Goal: Transaction & Acquisition: Purchase product/service

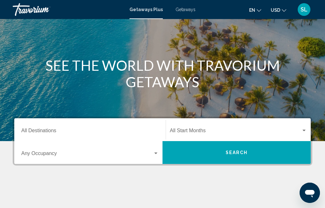
scroll to position [60, 0]
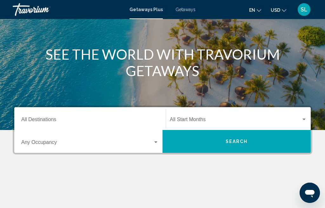
click at [191, 120] on span "Search widget" at bounding box center [235, 121] width 131 height 6
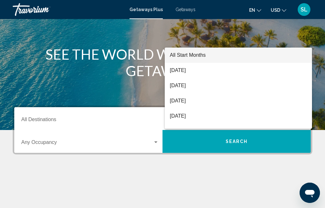
scroll to position [126, 0]
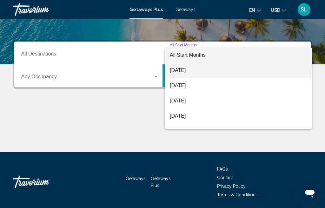
click at [186, 71] on span "August 2025" at bounding box center [238, 70] width 137 height 15
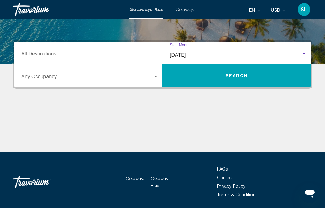
click at [234, 79] on span "Search" at bounding box center [237, 76] width 22 height 5
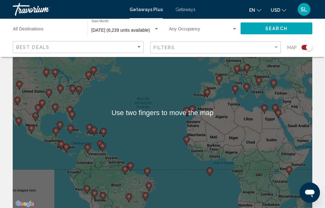
scroll to position [46, 0]
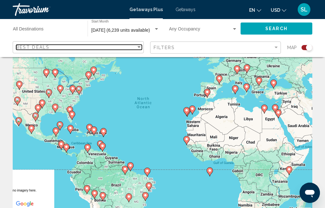
click at [54, 46] on div "Best Deals" at bounding box center [76, 47] width 120 height 5
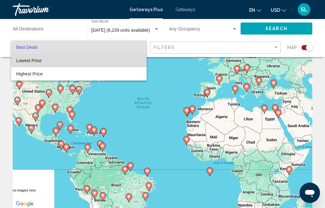
click at [35, 60] on span "Lowest Price" at bounding box center [28, 60] width 25 height 5
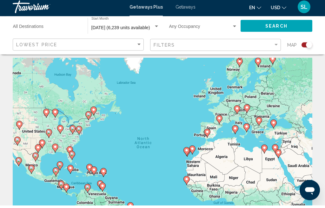
scroll to position [6, 0]
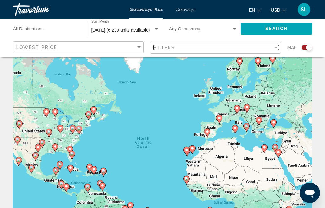
click at [275, 46] on div "Filter" at bounding box center [276, 47] width 6 height 5
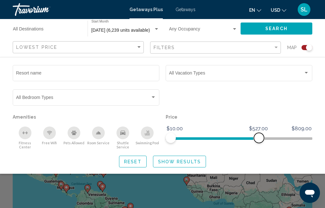
scroll to position [5, 0]
click at [257, 142] on span "Search widget" at bounding box center [253, 138] width 10 height 10
click at [254, 143] on span "Search widget" at bounding box center [215, 137] width 89 height 10
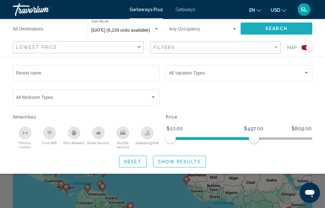
click at [276, 30] on span "Search" at bounding box center [277, 28] width 22 height 5
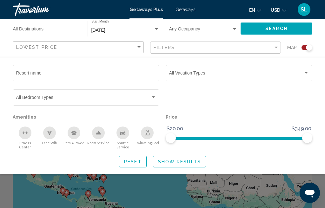
click at [304, 50] on div "Search widget" at bounding box center [307, 47] width 11 height 5
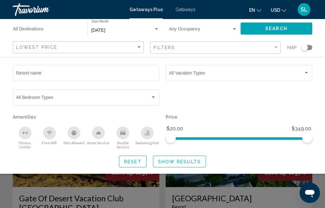
click at [260, 30] on button "Search" at bounding box center [277, 29] width 72 height 12
click at [164, 168] on button "Show Results" at bounding box center [179, 162] width 53 height 12
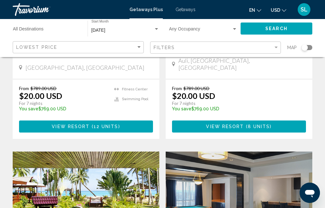
scroll to position [381, 0]
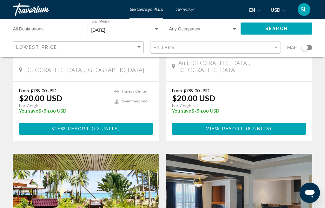
click at [34, 29] on input "Destination All Destinations" at bounding box center [47, 30] width 68 height 5
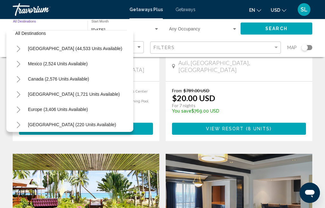
scroll to position [4, 0]
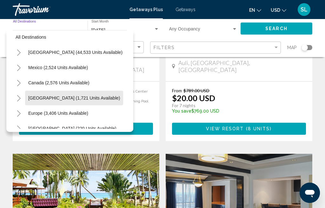
click at [82, 100] on span "Caribbean & Atlantic Islands (1,721 units available)" at bounding box center [74, 98] width 92 height 5
type input "**********"
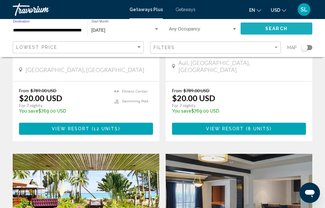
click at [271, 29] on span "Search" at bounding box center [277, 28] width 22 height 5
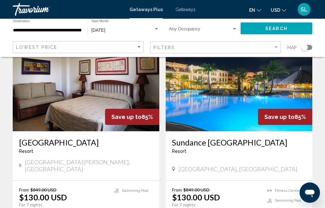
scroll to position [945, 0]
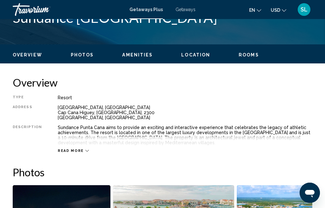
scroll to position [276, 0]
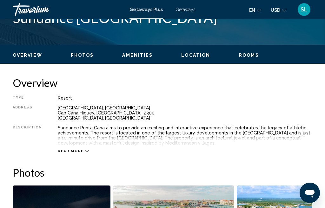
click at [80, 152] on span "Read more" at bounding box center [71, 151] width 26 height 4
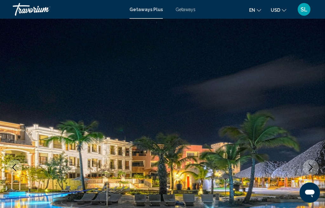
scroll to position [0, 0]
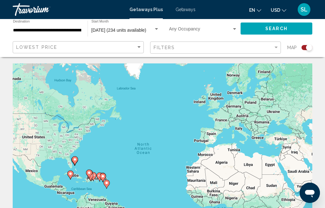
click at [302, 49] on div "Search widget" at bounding box center [305, 47] width 16 height 5
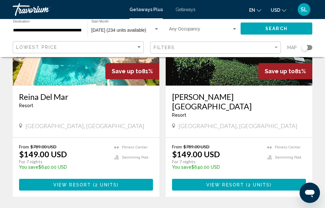
scroll to position [1191, 0]
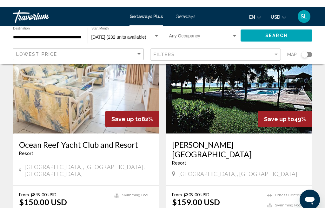
scroll to position [53, 0]
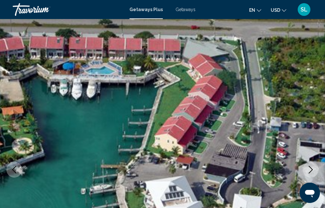
click at [307, 170] on icon "Next image" at bounding box center [311, 170] width 8 height 8
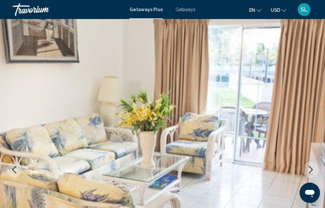
click at [311, 171] on icon "Next image" at bounding box center [311, 170] width 8 height 8
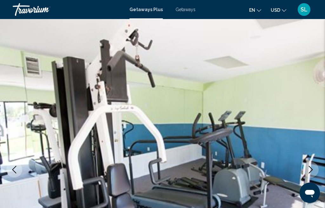
click at [311, 169] on icon "Next image" at bounding box center [311, 170] width 8 height 8
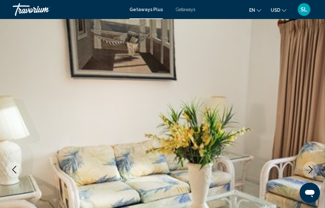
click at [309, 173] on icon "Next image" at bounding box center [311, 170] width 8 height 8
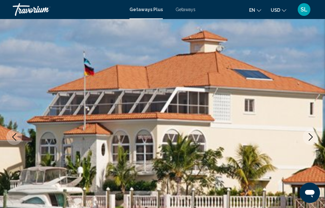
scroll to position [33, 0]
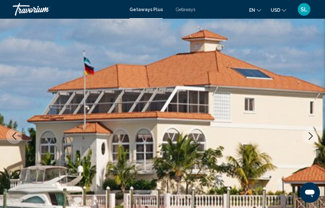
click at [310, 138] on icon "Next image" at bounding box center [311, 137] width 8 height 8
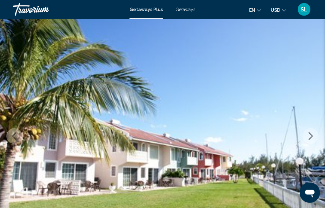
scroll to position [34, 0]
click at [310, 141] on button "Next image" at bounding box center [311, 136] width 16 height 16
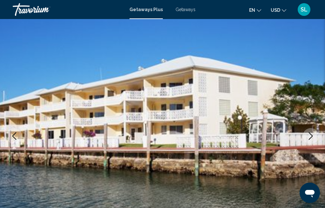
click at [309, 141] on button "Next image" at bounding box center [311, 136] width 16 height 16
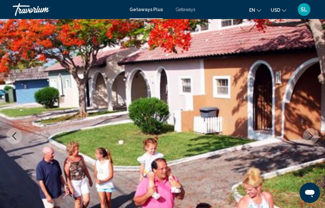
click at [311, 142] on button "Next image" at bounding box center [311, 136] width 16 height 16
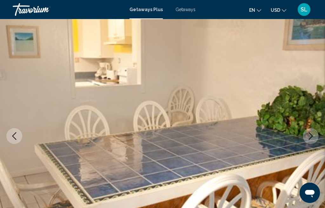
click at [310, 141] on button "Next image" at bounding box center [311, 136] width 16 height 16
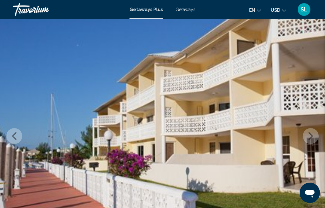
click at [312, 140] on button "Next image" at bounding box center [311, 136] width 16 height 16
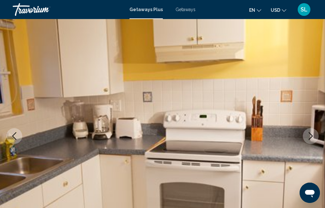
click at [312, 139] on icon "Next image" at bounding box center [311, 136] width 8 height 8
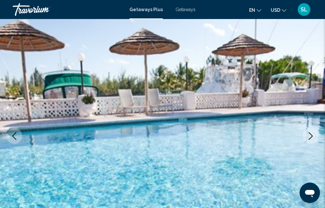
click at [309, 140] on button "Next image" at bounding box center [311, 136] width 16 height 16
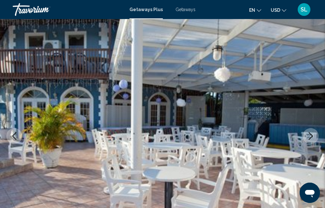
click at [307, 144] on img "Main content" at bounding box center [162, 136] width 325 height 302
click at [315, 141] on button "Next image" at bounding box center [311, 136] width 16 height 16
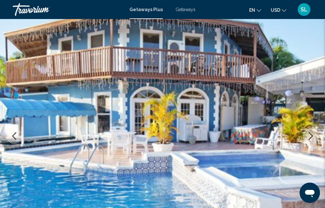
click at [314, 138] on icon "Next image" at bounding box center [311, 136] width 8 height 8
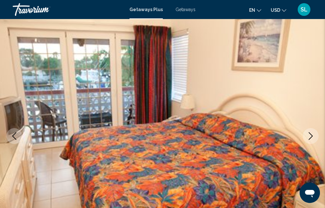
click at [314, 138] on icon "Next image" at bounding box center [311, 136] width 8 height 8
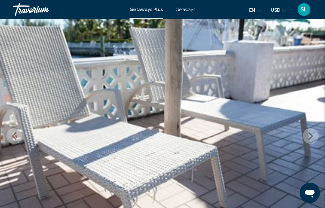
click at [315, 139] on button "Next image" at bounding box center [311, 136] width 16 height 16
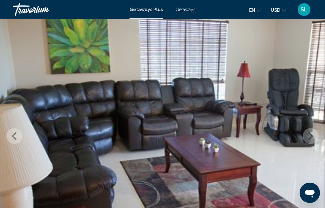
click at [315, 139] on button "Next image" at bounding box center [311, 136] width 16 height 16
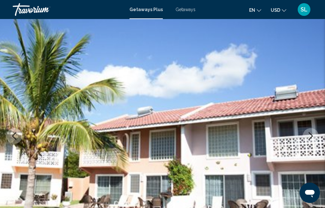
click at [311, 140] on button "Next image" at bounding box center [311, 136] width 16 height 16
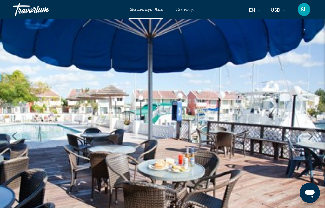
click at [312, 141] on button "Next image" at bounding box center [311, 136] width 16 height 16
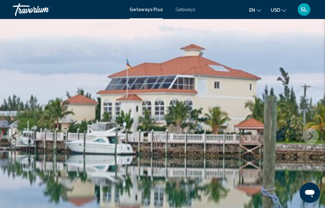
click at [314, 140] on icon "Next image" at bounding box center [311, 136] width 8 height 8
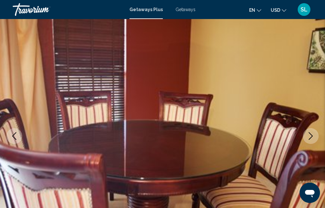
click at [315, 139] on button "Next image" at bounding box center [311, 136] width 16 height 16
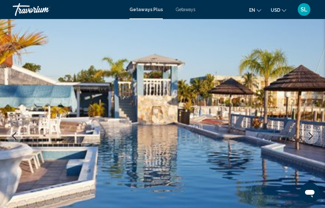
click at [317, 140] on button "Next image" at bounding box center [311, 136] width 16 height 16
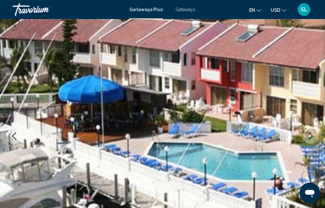
click at [317, 140] on button "Next image" at bounding box center [311, 136] width 16 height 16
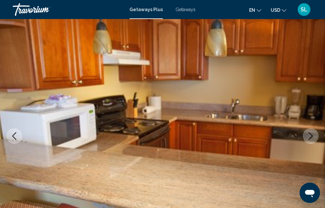
click at [319, 139] on img "Main content" at bounding box center [162, 136] width 325 height 302
click at [314, 139] on icon "Next image" at bounding box center [311, 136] width 8 height 8
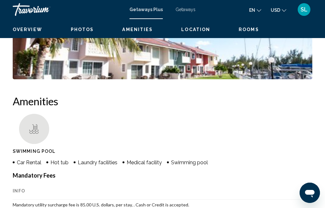
scroll to position [624, 0]
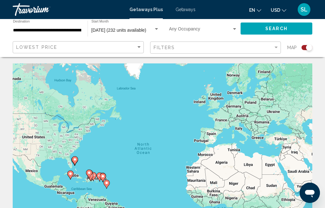
click at [55, 31] on input "**********" at bounding box center [47, 30] width 68 height 5
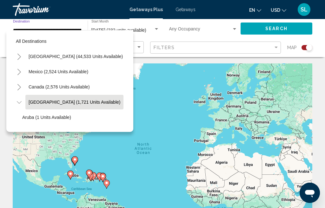
scroll to position [23, 0]
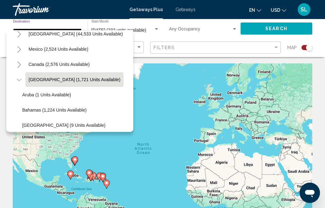
click at [60, 66] on span "Canada (2,576 units available)" at bounding box center [59, 64] width 61 height 5
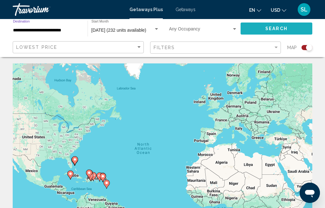
click at [273, 30] on span "Search" at bounding box center [277, 28] width 22 height 5
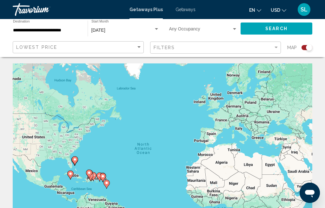
click at [304, 48] on div "Search widget" at bounding box center [307, 47] width 11 height 5
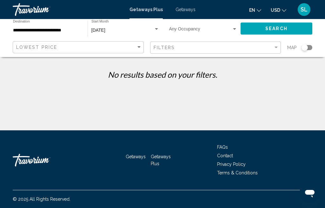
click at [61, 32] on input "**********" at bounding box center [47, 30] width 68 height 5
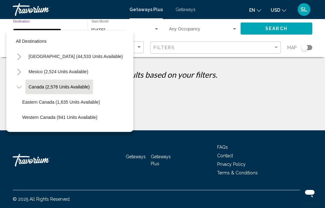
scroll to position [7, 0]
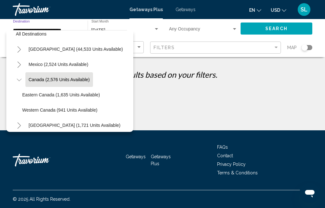
click at [71, 51] on span "United States (44,533 units available)" at bounding box center [76, 49] width 94 height 5
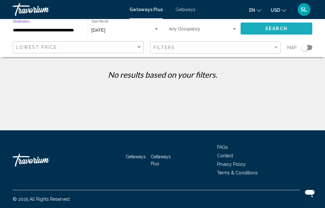
click at [273, 29] on span "Search" at bounding box center [277, 28] width 22 height 5
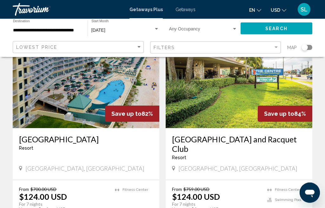
scroll to position [1213, 0]
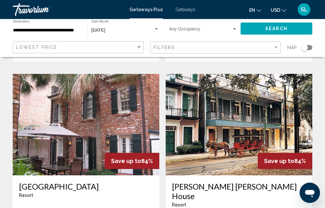
scroll to position [454, 0]
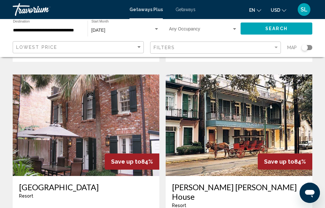
click at [69, 31] on input "**********" at bounding box center [47, 30] width 68 height 5
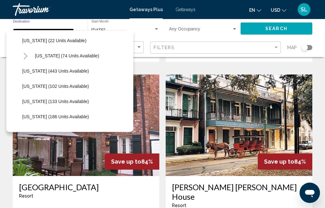
scroll to position [139, 0]
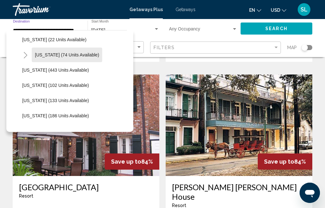
click at [74, 58] on button "Hawaii (74 units available)" at bounding box center [67, 55] width 71 height 15
type input "**********"
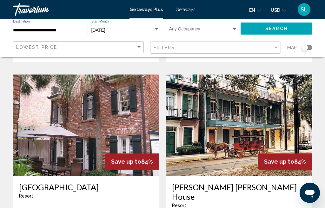
click at [264, 29] on button "Search" at bounding box center [277, 29] width 72 height 12
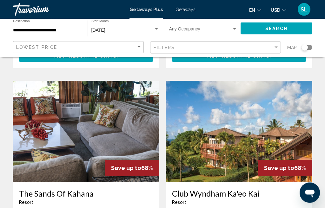
scroll to position [695, 0]
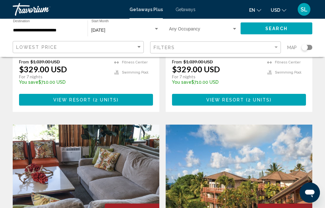
click at [307, 48] on div "Search widget" at bounding box center [305, 47] width 6 height 6
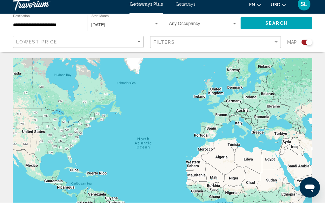
scroll to position [6, 0]
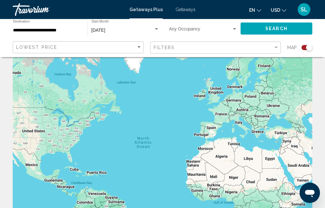
click at [302, 50] on div "Search widget" at bounding box center [305, 47] width 16 height 5
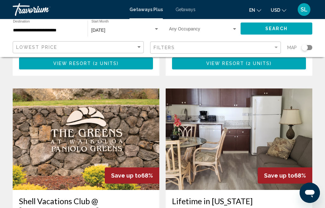
scroll to position [454, 0]
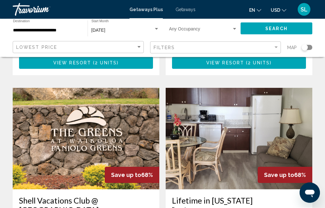
click at [80, 131] on img "Main content" at bounding box center [86, 139] width 147 height 102
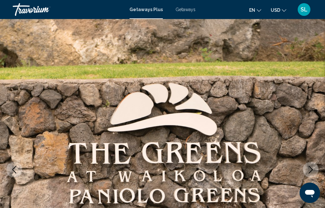
click at [317, 172] on button "Next image" at bounding box center [311, 170] width 16 height 16
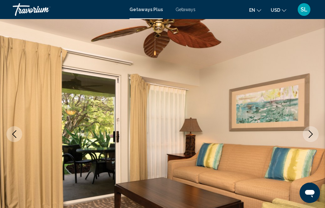
scroll to position [45, 0]
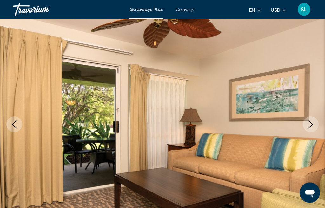
click at [311, 124] on icon "Next image" at bounding box center [311, 125] width 8 height 8
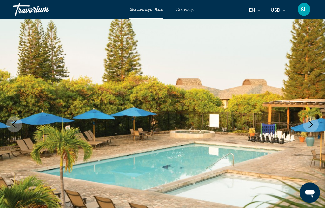
scroll to position [45, 0]
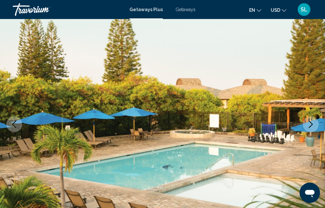
click at [310, 125] on icon "Next image" at bounding box center [311, 125] width 8 height 8
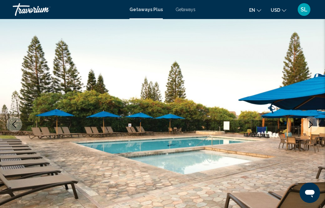
click at [315, 123] on button "Next image" at bounding box center [311, 125] width 16 height 16
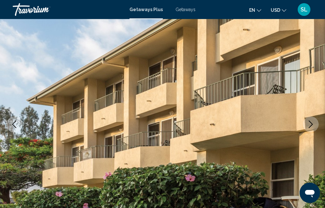
click at [314, 125] on icon "Next image" at bounding box center [311, 125] width 8 height 8
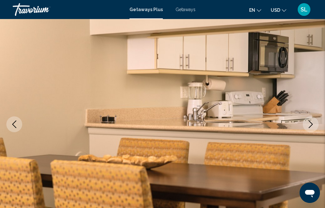
click at [312, 125] on icon "Next image" at bounding box center [311, 125] width 8 height 8
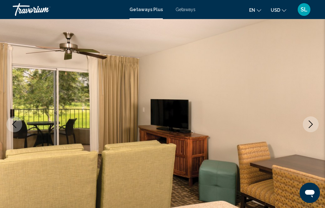
click at [311, 125] on icon "Next image" at bounding box center [311, 125] width 8 height 8
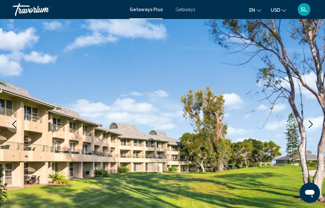
click at [312, 125] on icon "Next image" at bounding box center [311, 125] width 4 height 8
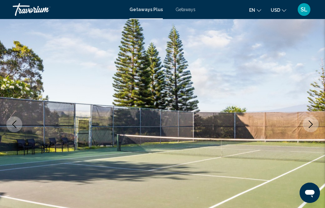
click at [312, 125] on icon "Next image" at bounding box center [311, 125] width 8 height 8
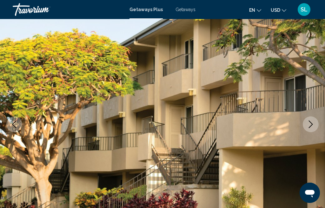
click at [312, 125] on icon "Next image" at bounding box center [311, 125] width 4 height 8
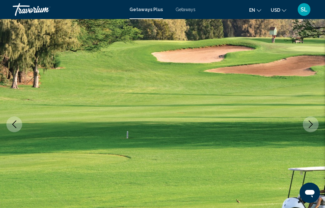
click at [313, 124] on icon "Next image" at bounding box center [311, 125] width 8 height 8
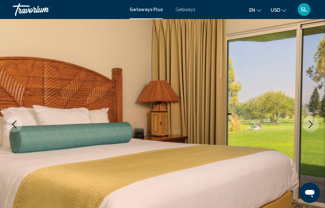
click at [310, 127] on icon "Next image" at bounding box center [311, 125] width 8 height 8
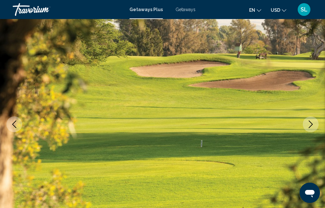
click at [312, 125] on icon "Next image" at bounding box center [311, 125] width 8 height 8
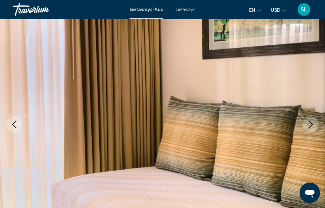
click at [312, 125] on icon "Next image" at bounding box center [311, 125] width 4 height 8
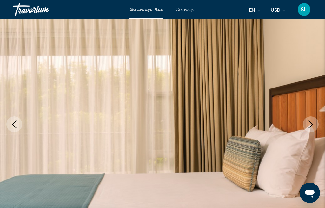
click at [313, 125] on icon "Next image" at bounding box center [311, 125] width 4 height 8
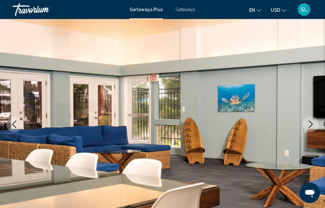
click at [312, 125] on icon "Next image" at bounding box center [311, 125] width 4 height 8
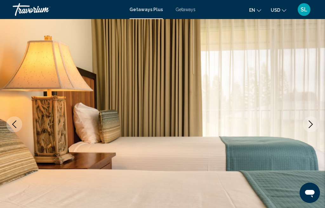
click at [312, 125] on icon "Next image" at bounding box center [311, 125] width 4 height 8
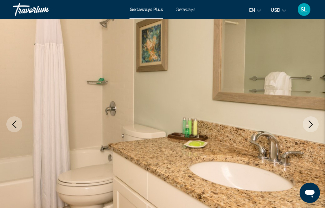
click at [314, 125] on icon "Next image" at bounding box center [311, 125] width 8 height 8
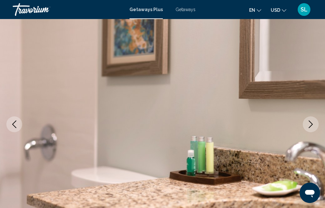
click at [315, 124] on button "Next image" at bounding box center [311, 125] width 16 height 16
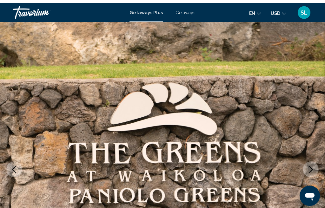
scroll to position [0, 0]
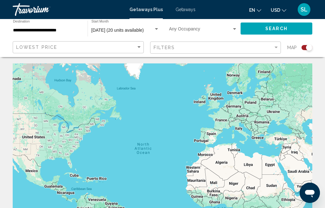
click at [303, 47] on div "Search widget" at bounding box center [307, 47] width 11 height 5
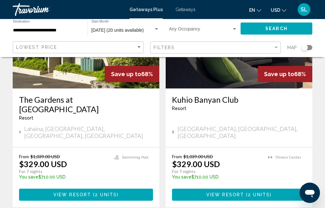
scroll to position [321, 0]
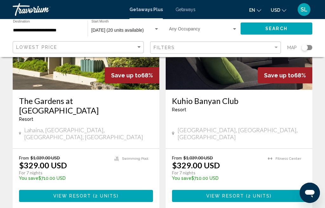
click at [53, 30] on input "**********" at bounding box center [47, 30] width 68 height 5
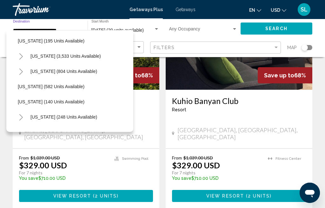
scroll to position [397, 5]
click at [84, 74] on button "New Hampshire (804 units available)" at bounding box center [63, 71] width 73 height 15
type input "**********"
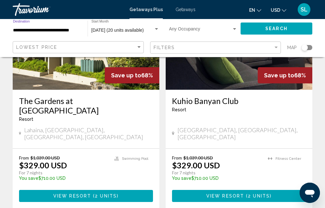
click at [279, 32] on button "Search" at bounding box center [277, 29] width 72 height 12
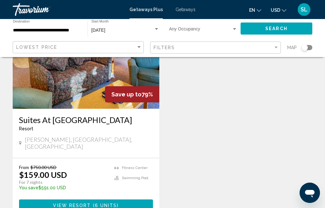
scroll to position [78, 0]
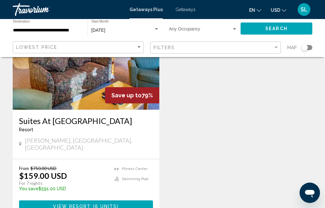
click at [88, 201] on button "View Resort ( 6 units )" at bounding box center [86, 207] width 134 height 12
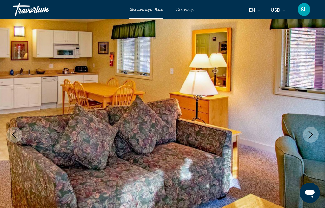
scroll to position [37, 0]
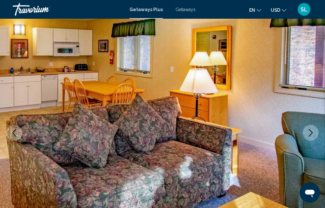
click at [309, 133] on icon "Next image" at bounding box center [311, 134] width 8 height 8
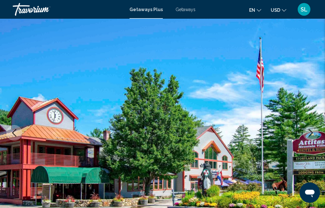
scroll to position [37, 0]
click at [305, 135] on button "Next image" at bounding box center [311, 133] width 16 height 16
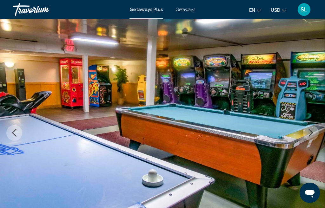
click at [304, 135] on button "Next image" at bounding box center [311, 133] width 16 height 16
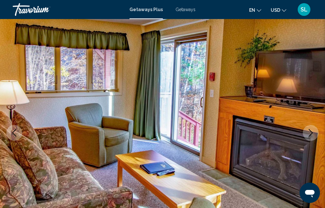
click at [306, 134] on button "Next image" at bounding box center [311, 133] width 16 height 16
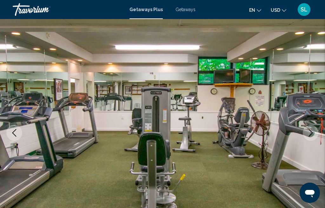
click at [309, 134] on icon "Next image" at bounding box center [311, 133] width 8 height 8
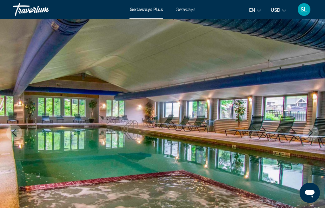
click at [314, 134] on icon "Next image" at bounding box center [311, 133] width 8 height 8
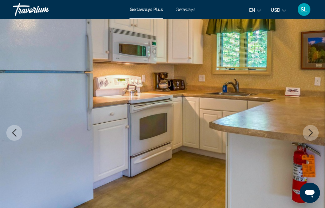
click at [311, 134] on icon "Next image" at bounding box center [311, 133] width 8 height 8
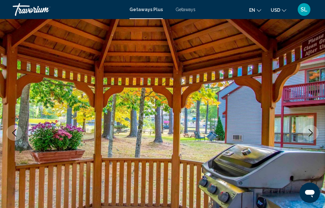
click at [313, 133] on icon "Next image" at bounding box center [311, 133] width 8 height 8
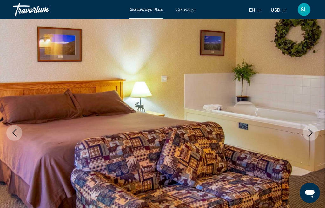
click at [314, 134] on icon "Next image" at bounding box center [311, 133] width 8 height 8
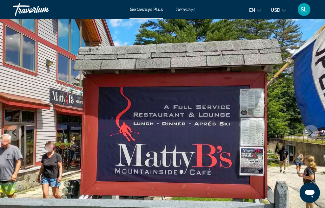
click at [315, 135] on button "Next image" at bounding box center [311, 133] width 16 height 16
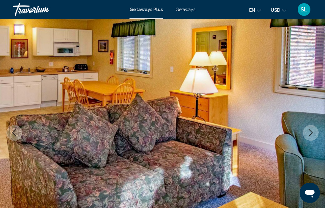
click at [310, 135] on icon "Next image" at bounding box center [311, 133] width 8 height 8
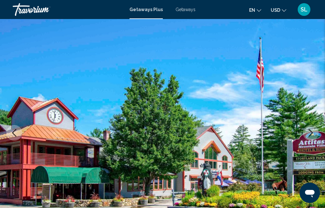
click at [315, 139] on button "Next image" at bounding box center [311, 133] width 16 height 16
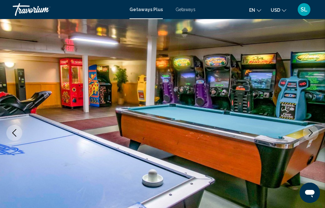
click at [313, 136] on icon "Next image" at bounding box center [311, 133] width 8 height 8
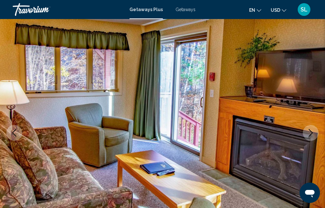
click at [309, 134] on icon "Next image" at bounding box center [311, 133] width 8 height 8
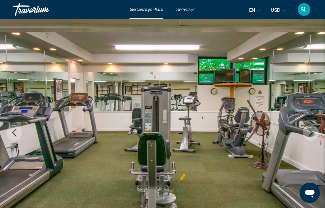
click at [311, 133] on icon "Next image" at bounding box center [311, 133] width 8 height 8
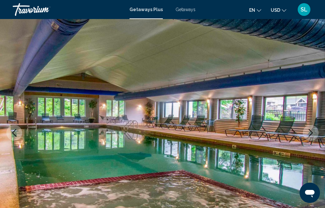
click at [313, 132] on icon "Next image" at bounding box center [311, 133] width 8 height 8
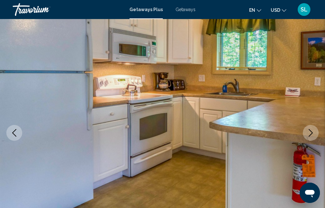
click at [311, 136] on icon "Next image" at bounding box center [311, 133] width 8 height 8
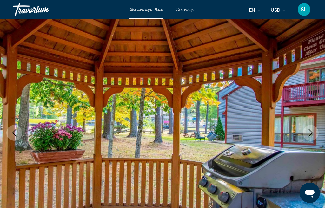
click at [312, 135] on icon "Next image" at bounding box center [311, 133] width 8 height 8
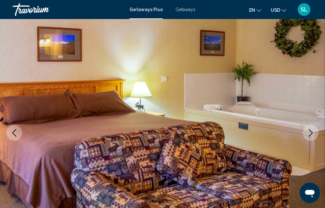
click at [310, 137] on button "Next image" at bounding box center [311, 133] width 16 height 16
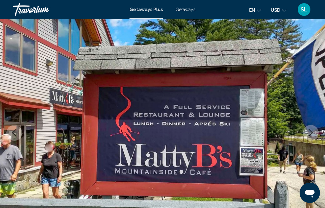
scroll to position [0, 0]
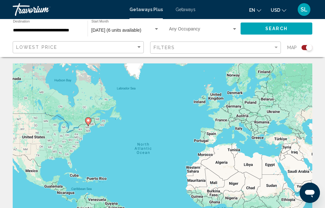
click at [58, 32] on input "**********" at bounding box center [47, 30] width 68 height 5
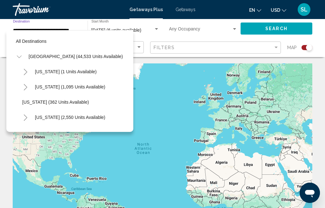
scroll to position [358, 0]
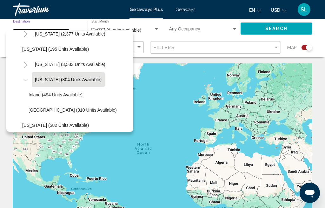
click at [307, 48] on div "Search widget" at bounding box center [309, 47] width 6 height 6
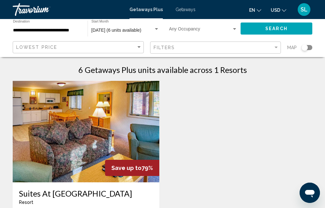
scroll to position [0, 0]
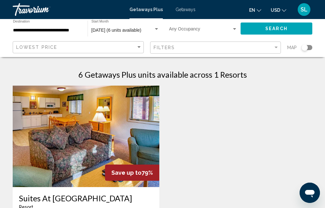
click at [71, 33] on input "**********" at bounding box center [47, 30] width 68 height 5
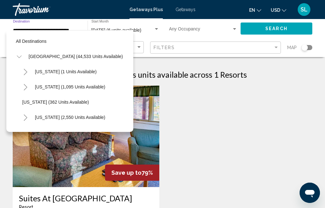
scroll to position [358, 0]
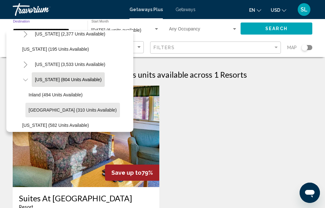
click at [76, 112] on span "Lake Region (310 units available)" at bounding box center [73, 110] width 88 height 5
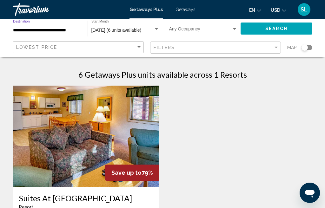
click at [277, 31] on span "Search" at bounding box center [277, 28] width 22 height 5
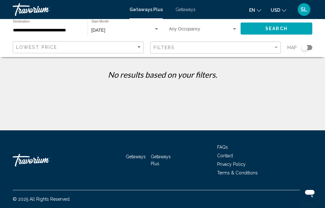
click at [55, 31] on input "**********" at bounding box center [47, 30] width 68 height 5
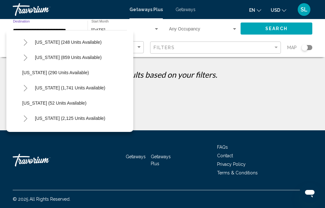
scroll to position [472, 0]
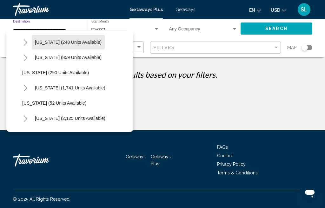
click at [78, 42] on span "New York (248 units available)" at bounding box center [68, 42] width 67 height 5
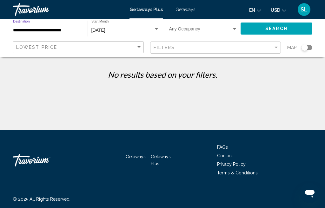
click at [273, 32] on button "Search" at bounding box center [277, 29] width 72 height 12
click at [49, 31] on input "**********" at bounding box center [47, 30] width 68 height 5
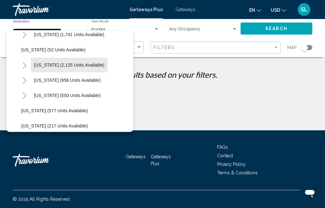
scroll to position [511, 1]
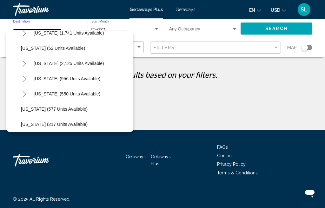
click at [61, 49] on span "Rhode Island (52 units available)" at bounding box center [53, 48] width 64 height 5
type input "**********"
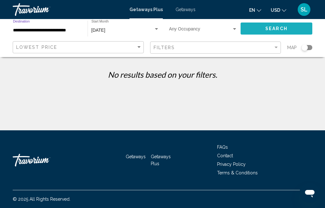
click at [272, 24] on button "Search" at bounding box center [277, 29] width 72 height 12
click at [38, 31] on input "**********" at bounding box center [47, 30] width 68 height 5
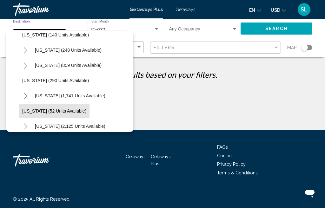
scroll to position [402, 0]
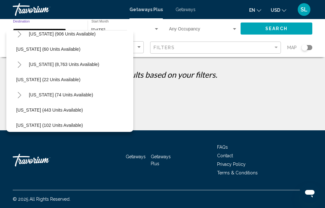
click at [50, 29] on input "**********" at bounding box center [47, 30] width 68 height 5
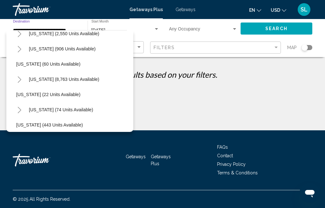
click at [53, 28] on input "**********" at bounding box center [47, 30] width 68 height 5
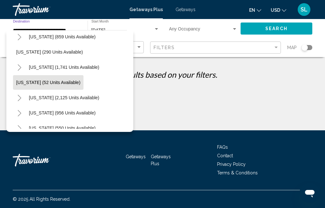
click at [60, 29] on input "**********" at bounding box center [47, 30] width 68 height 5
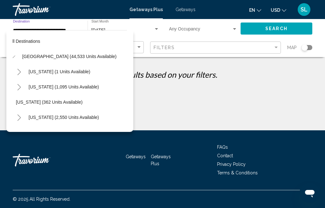
scroll to position [0, 6]
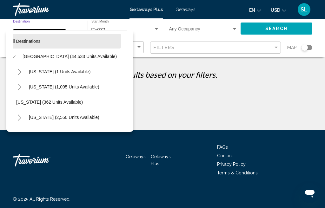
click at [26, 42] on span "All destinations" at bounding box center [25, 41] width 31 height 5
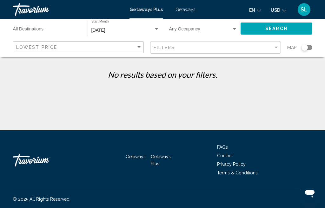
click at [43, 28] on input "Destination All Destinations" at bounding box center [47, 30] width 68 height 5
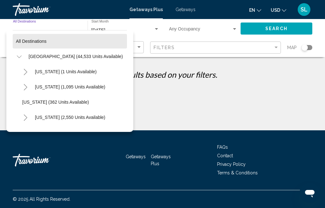
click at [33, 42] on span "All destinations" at bounding box center [31, 41] width 31 height 5
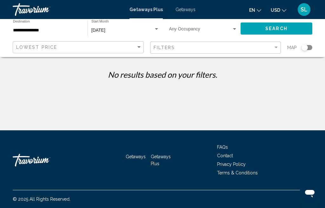
click at [41, 29] on input "**********" at bounding box center [47, 30] width 68 height 5
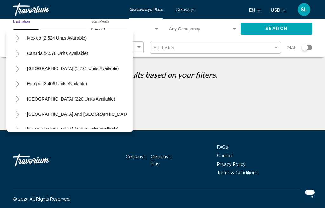
scroll to position [658, 2]
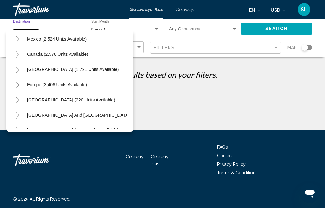
click at [86, 69] on span "Caribbean & Atlantic Islands (1,721 units available)" at bounding box center [73, 69] width 92 height 5
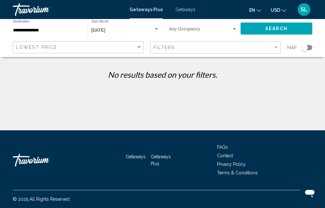
type input "**********"
click at [268, 25] on button "Search" at bounding box center [277, 29] width 72 height 12
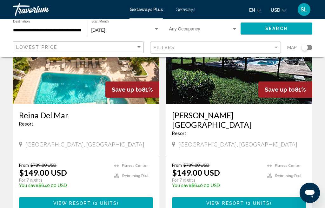
scroll to position [1195, 0]
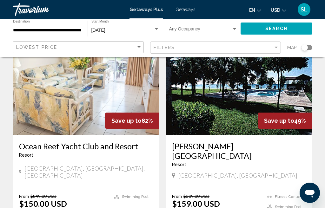
scroll to position [65, 0]
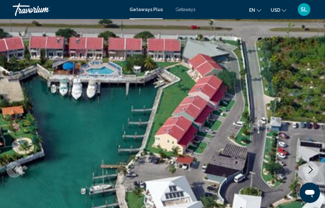
click at [314, 172] on icon "Next image" at bounding box center [311, 170] width 8 height 8
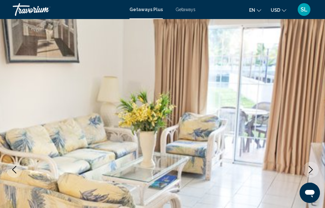
click at [314, 171] on icon "Next image" at bounding box center [311, 170] width 8 height 8
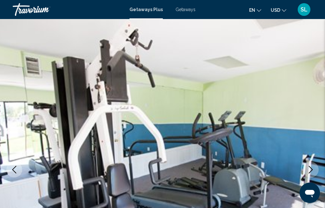
click at [306, 174] on button "Next image" at bounding box center [311, 170] width 16 height 16
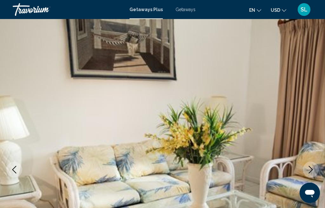
click at [312, 169] on icon "Next image" at bounding box center [311, 170] width 8 height 8
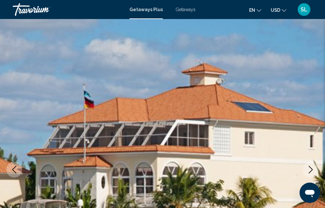
click at [309, 171] on icon "Next image" at bounding box center [311, 170] width 8 height 8
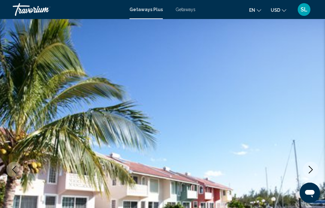
click at [313, 172] on icon "Next image" at bounding box center [311, 170] width 8 height 8
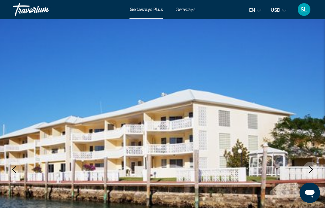
click at [314, 170] on icon "Next image" at bounding box center [311, 170] width 8 height 8
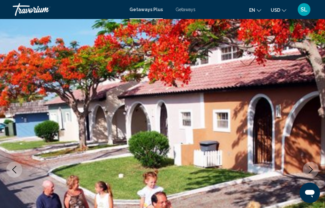
click at [309, 171] on icon "Next image" at bounding box center [311, 170] width 8 height 8
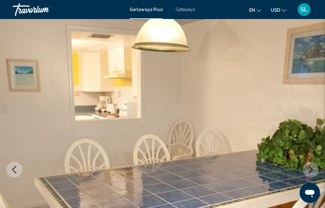
click at [315, 171] on button "Next image" at bounding box center [311, 170] width 16 height 16
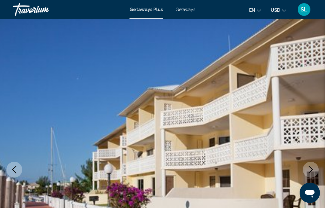
click at [311, 168] on icon "Next image" at bounding box center [311, 170] width 4 height 8
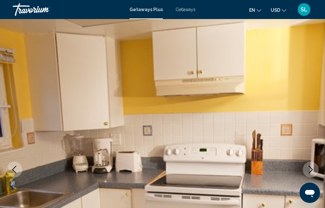
click at [313, 172] on icon "Next image" at bounding box center [311, 170] width 8 height 8
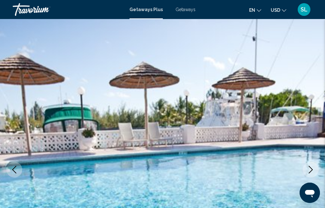
click at [312, 171] on icon "Next image" at bounding box center [311, 170] width 4 height 8
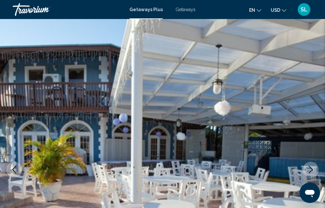
click at [312, 171] on icon "Next image" at bounding box center [311, 170] width 8 height 8
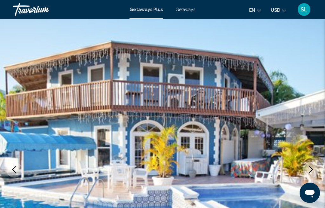
click at [313, 171] on icon "Next image" at bounding box center [311, 170] width 8 height 8
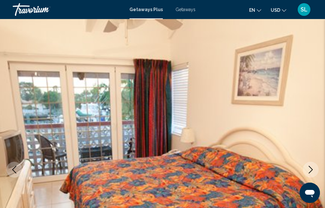
click at [310, 168] on icon "Next image" at bounding box center [311, 170] width 8 height 8
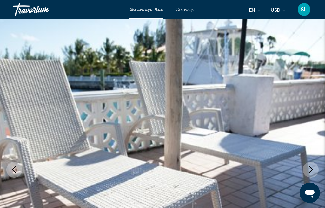
click at [309, 169] on icon "Next image" at bounding box center [311, 170] width 8 height 8
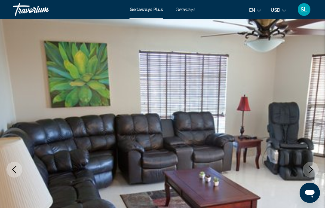
click at [314, 172] on icon "Next image" at bounding box center [311, 170] width 8 height 8
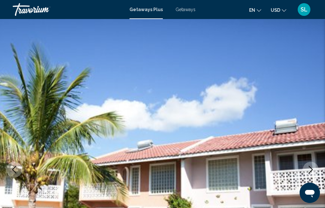
click at [314, 166] on icon "Next image" at bounding box center [311, 170] width 8 height 8
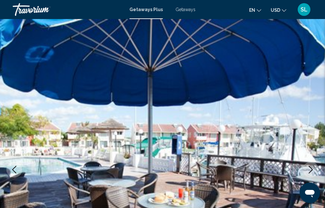
click at [310, 171] on icon "Next image" at bounding box center [311, 170] width 8 height 8
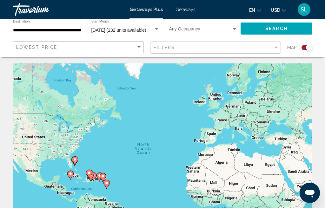
click at [59, 28] on input "**********" at bounding box center [47, 30] width 68 height 5
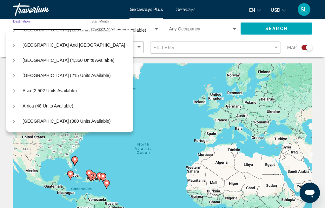
scroll to position [3, 0]
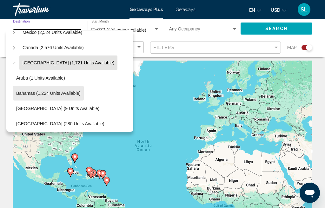
click at [70, 93] on span "Bahamas (1,224 units available)" at bounding box center [48, 93] width 64 height 5
type input "**********"
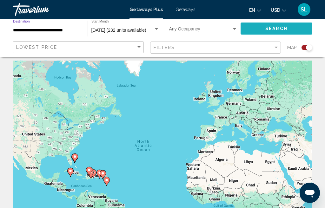
click at [268, 30] on span "Search" at bounding box center [277, 28] width 22 height 5
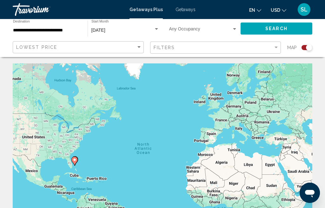
click at [62, 32] on input "**********" at bounding box center [47, 30] width 68 height 5
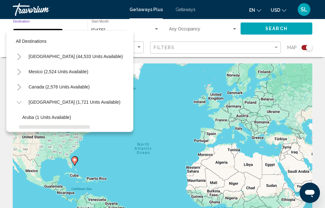
scroll to position [53, 0]
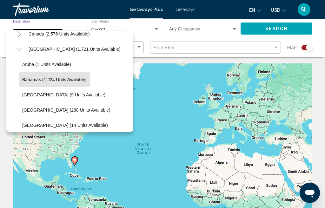
click at [75, 81] on span "Bahamas (1,224 units available)" at bounding box center [54, 79] width 64 height 5
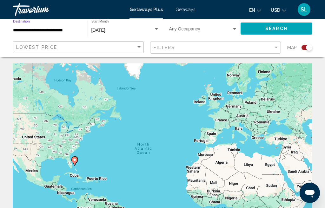
click at [304, 47] on div "Search widget" at bounding box center [307, 47] width 11 height 5
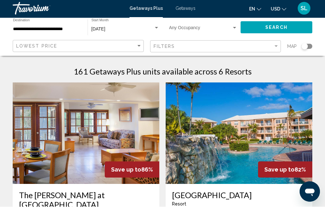
scroll to position [0, 0]
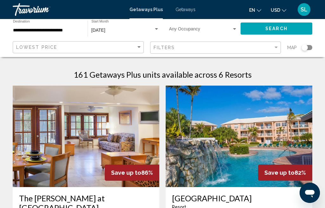
click at [68, 31] on input "**********" at bounding box center [47, 30] width 68 height 5
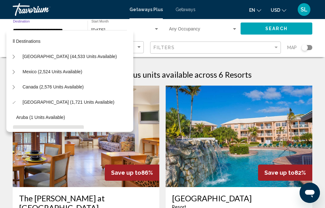
scroll to position [0, 6]
click at [29, 41] on span "All destinations" at bounding box center [25, 41] width 31 height 5
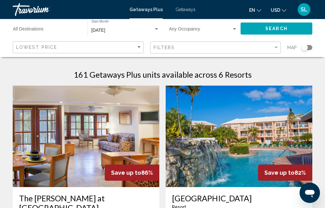
click at [37, 30] on input "Destination All Destinations" at bounding box center [47, 30] width 68 height 5
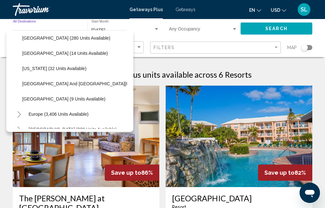
scroll to position [125, 0]
click at [62, 100] on span "Virgin Islands (9 units available)" at bounding box center [63, 99] width 83 height 5
type input "**********"
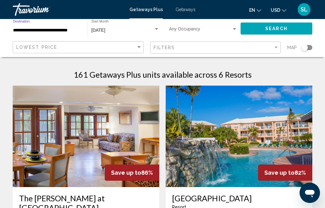
click at [268, 28] on span "Search" at bounding box center [277, 28] width 22 height 5
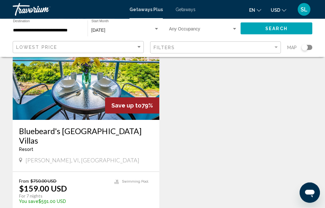
scroll to position [71, 0]
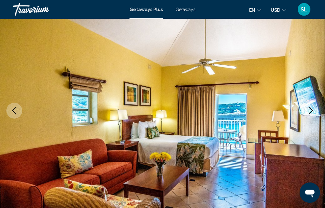
scroll to position [60, 0]
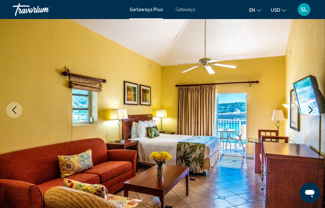
click at [308, 108] on icon "Next image" at bounding box center [311, 110] width 8 height 8
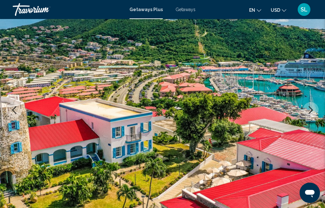
click at [15, 110] on icon "Previous image" at bounding box center [14, 110] width 8 height 8
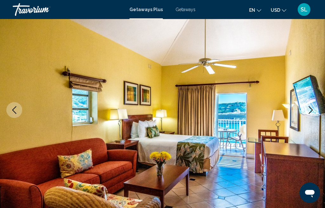
click at [309, 110] on icon "Next image" at bounding box center [311, 110] width 8 height 8
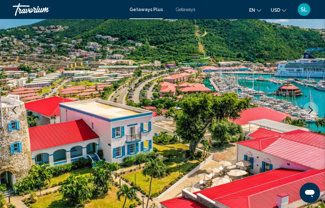
click at [310, 107] on icon "Next image" at bounding box center [311, 110] width 4 height 8
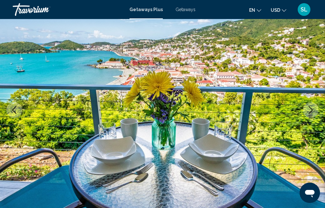
click at [309, 109] on icon "Next image" at bounding box center [311, 110] width 8 height 8
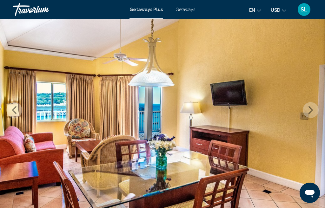
click at [310, 110] on icon "Next image" at bounding box center [311, 110] width 8 height 8
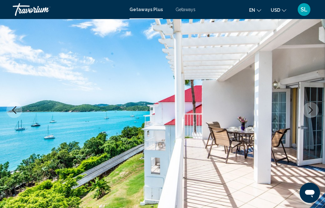
click at [310, 107] on icon "Next image" at bounding box center [311, 110] width 8 height 8
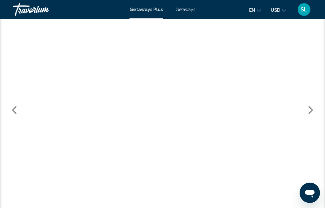
click at [308, 111] on icon "Next image" at bounding box center [311, 110] width 8 height 8
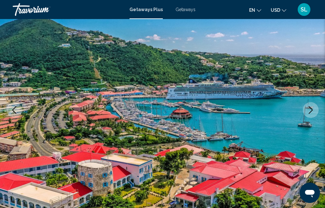
click at [273, 11] on span "USD" at bounding box center [276, 10] width 10 height 5
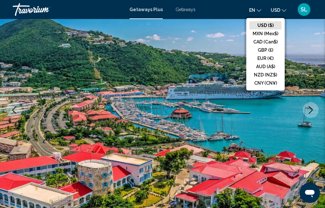
click at [270, 46] on button "CAD (Can$)" at bounding box center [266, 42] width 32 height 8
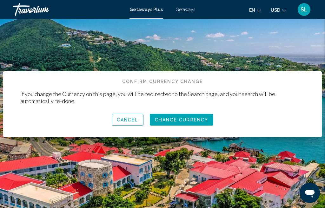
scroll to position [0, 0]
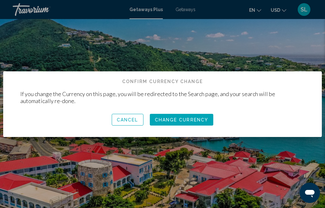
click at [183, 124] on button "Change Currency" at bounding box center [182, 120] width 64 height 12
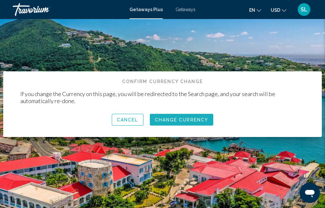
scroll to position [60, 0]
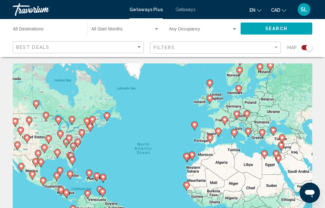
click at [305, 48] on div "Search widget" at bounding box center [307, 47] width 11 height 5
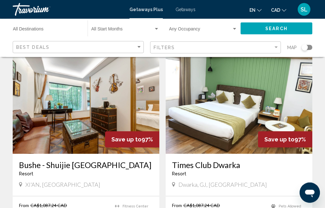
scroll to position [236, 0]
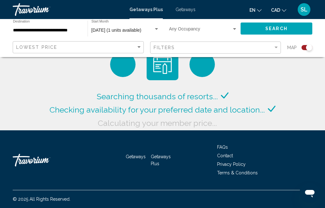
click at [51, 30] on input "**********" at bounding box center [47, 30] width 68 height 5
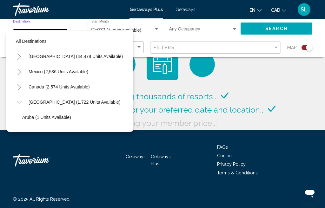
scroll to position [145, 0]
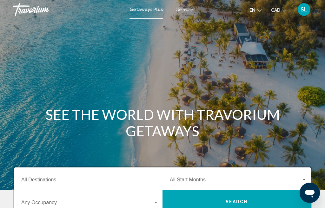
click at [182, 12] on span "Getaways" at bounding box center [186, 9] width 20 height 5
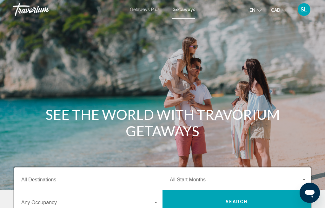
click at [145, 12] on span "Getaways Plus" at bounding box center [145, 9] width 30 height 5
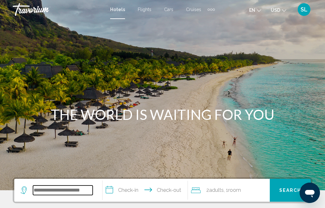
click at [40, 190] on input "Search widget" at bounding box center [63, 191] width 60 height 10
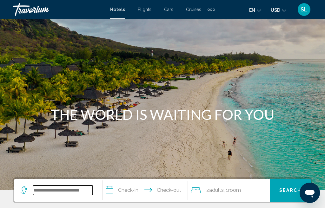
scroll to position [27, 0]
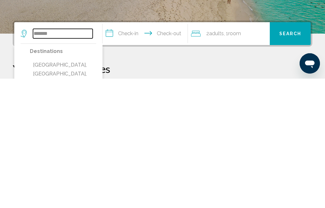
type input "******"
click at [136, 152] on input "**********" at bounding box center [147, 164] width 88 height 25
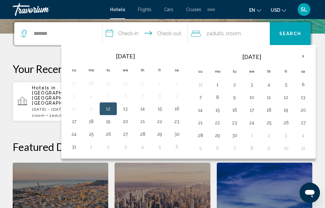
click at [131, 112] on button "13" at bounding box center [125, 108] width 10 height 9
click at [219, 36] on span "Adults" at bounding box center [216, 33] width 15 height 6
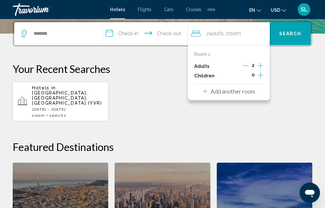
click at [126, 36] on input "**********" at bounding box center [147, 34] width 88 height 25
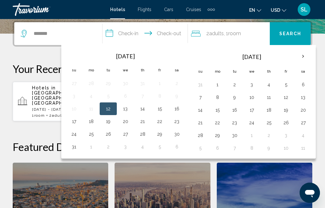
click at [131, 111] on button "13" at bounding box center [125, 108] width 10 height 9
click at [148, 113] on button "14" at bounding box center [143, 108] width 10 height 9
type input "**********"
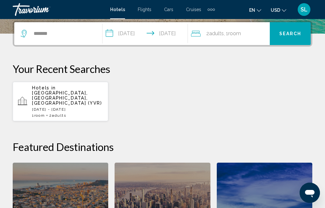
click at [286, 39] on button "Search" at bounding box center [290, 33] width 41 height 23
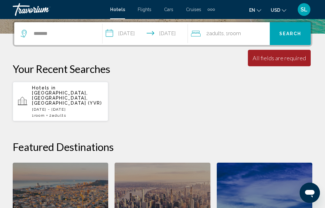
click at [286, 35] on span "Search" at bounding box center [291, 33] width 22 height 5
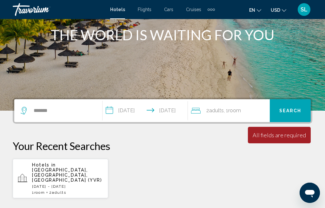
scroll to position [79, 0]
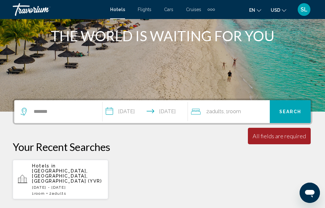
click at [288, 112] on span "Search" at bounding box center [291, 112] width 22 height 5
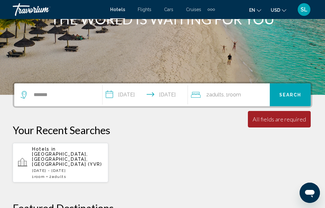
scroll to position [98, 0]
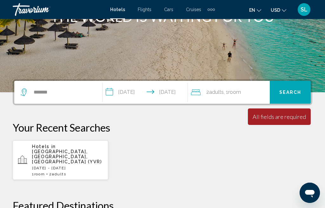
click at [221, 95] on span "Adults" at bounding box center [216, 92] width 15 height 6
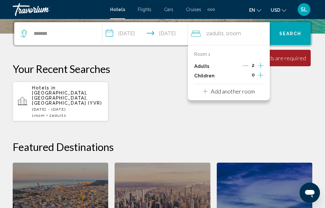
click at [289, 118] on div "**********" at bounding box center [162, 158] width 325 height 274
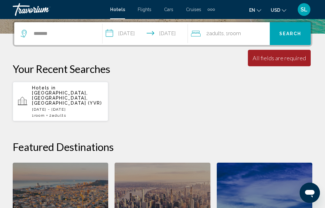
click at [278, 59] on div "All fields are required" at bounding box center [279, 58] width 53 height 7
click at [55, 32] on input "******" at bounding box center [63, 34] width 60 height 10
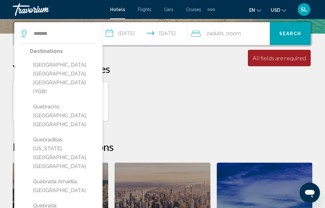
click at [74, 64] on button "[GEOGRAPHIC_DATA], [GEOGRAPHIC_DATA], [GEOGRAPHIC_DATA] (YQB)" at bounding box center [63, 78] width 66 height 39
type input "**********"
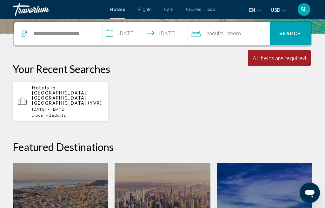
click at [289, 36] on span "Search" at bounding box center [291, 33] width 22 height 5
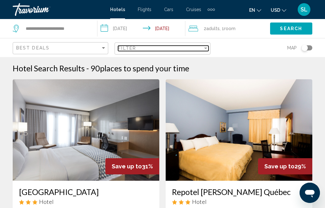
click at [207, 51] on div "Filter" at bounding box center [206, 48] width 6 height 5
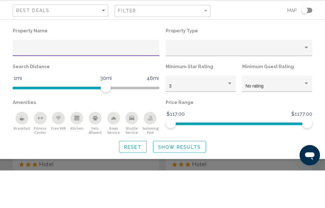
scroll to position [38, 0]
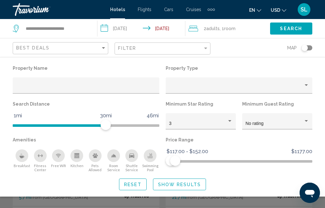
click at [288, 31] on span "Search" at bounding box center [291, 28] width 22 height 5
click at [289, 28] on span "Search" at bounding box center [291, 28] width 22 height 5
click at [181, 191] on button "Show Results" at bounding box center [179, 185] width 53 height 12
